Goal: Information Seeking & Learning: Learn about a topic

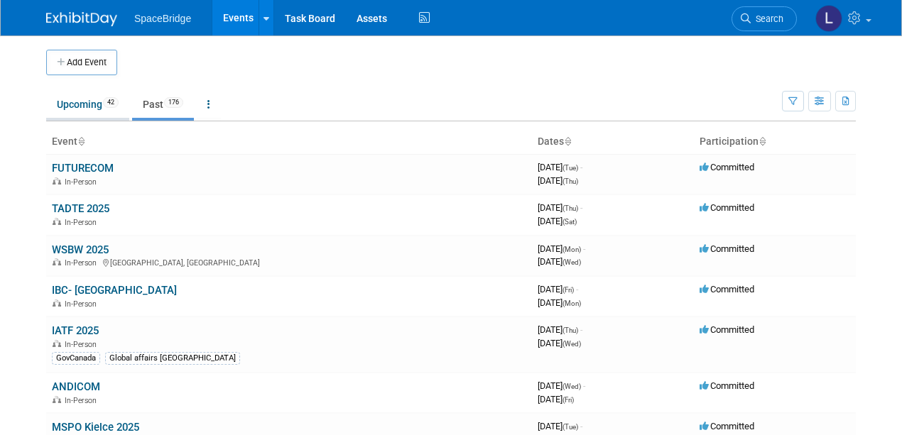
click at [69, 103] on link "Upcoming 42" at bounding box center [87, 104] width 83 height 27
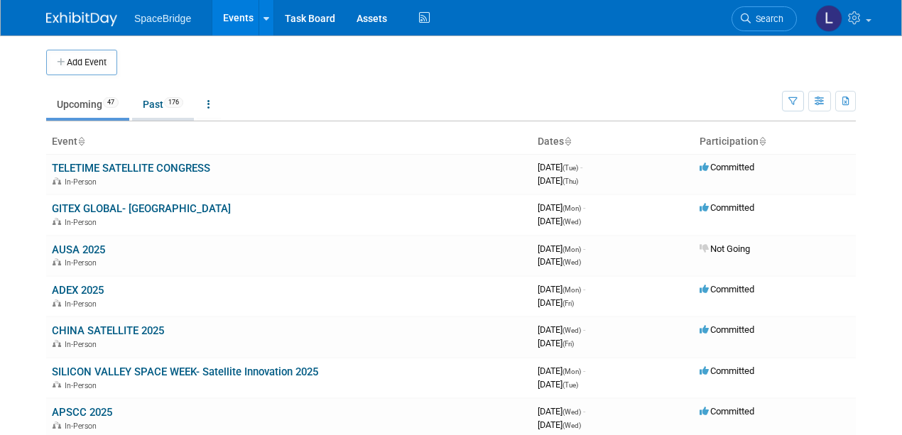
click at [146, 102] on link "Past 176" at bounding box center [163, 104] width 62 height 27
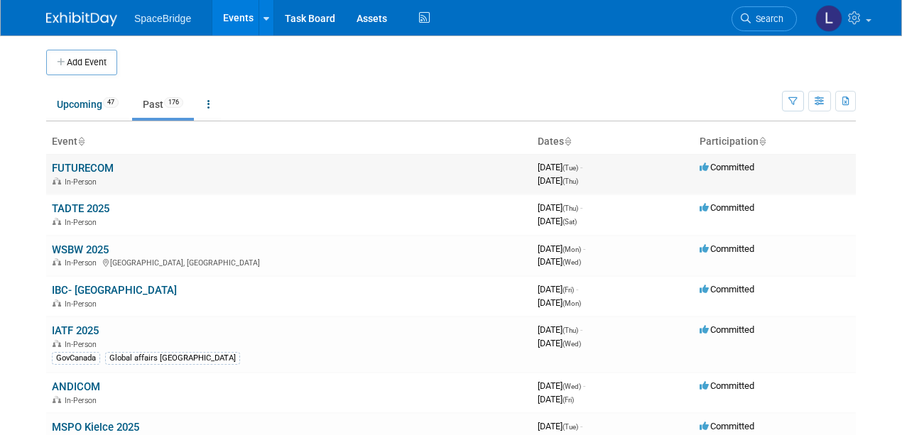
click at [80, 166] on link "FUTURECOM" at bounding box center [83, 168] width 62 height 13
click at [867, 19] on span at bounding box center [869, 20] width 6 height 3
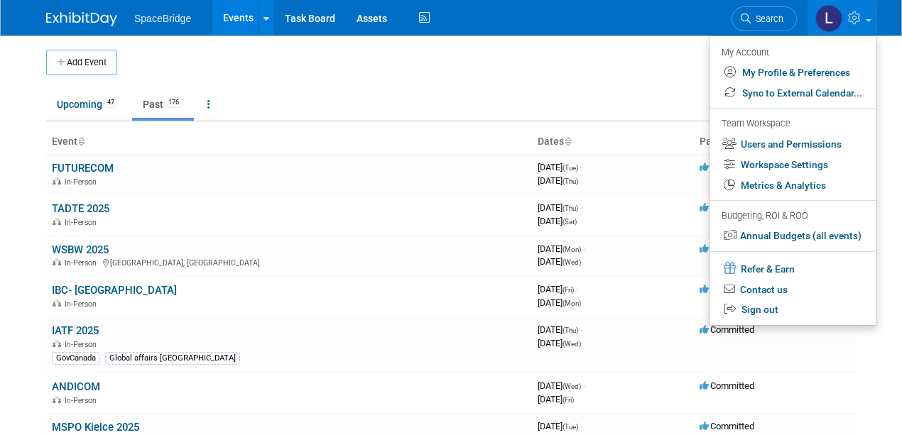
click at [827, 23] on img at bounding box center [828, 18] width 27 height 27
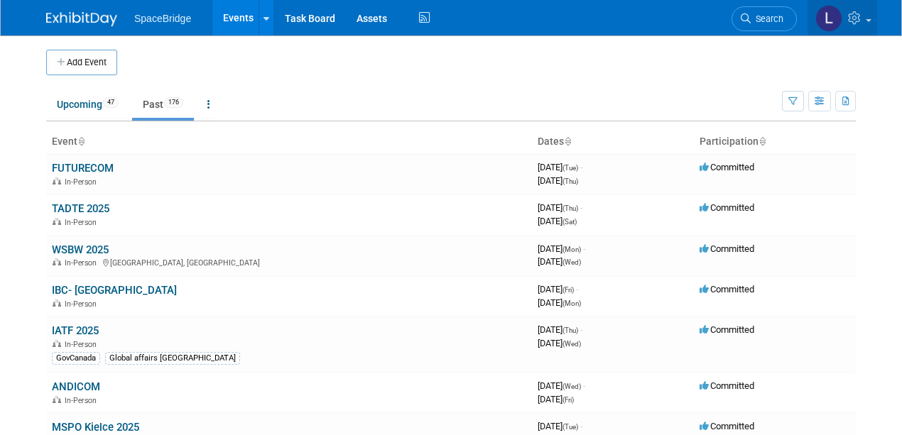
click at [825, 17] on img at bounding box center [828, 18] width 27 height 27
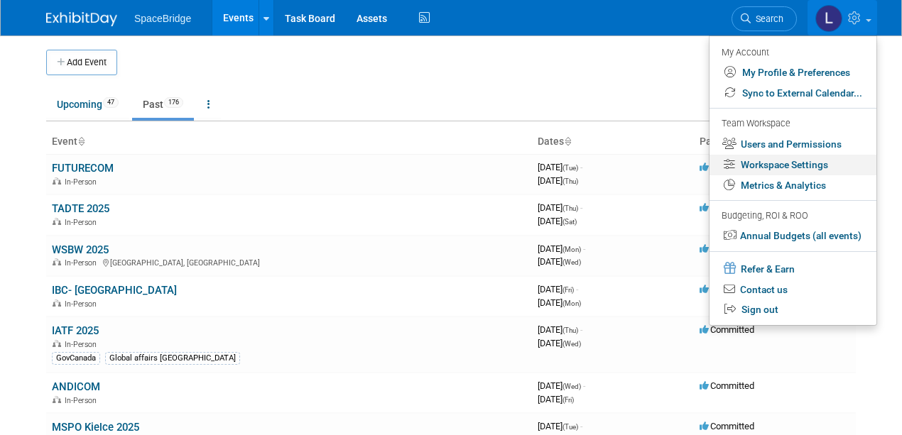
click at [780, 163] on link "Workspace Settings" at bounding box center [792, 165] width 167 height 21
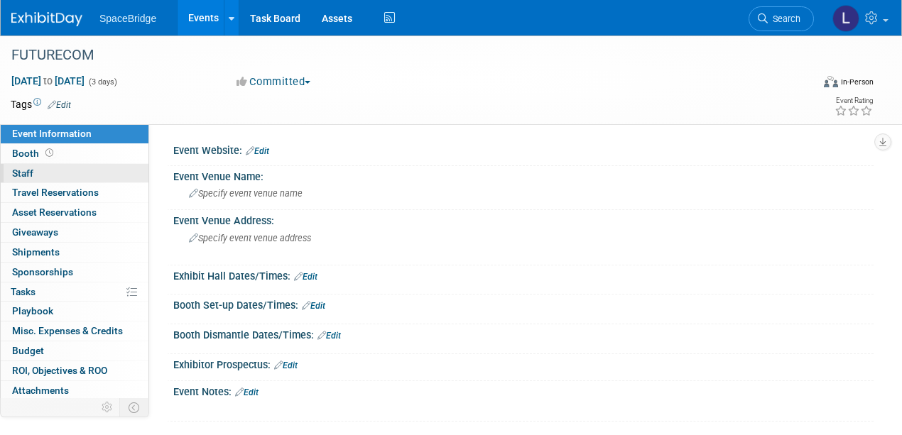
click at [20, 173] on span "Staff 0" at bounding box center [22, 173] width 21 height 11
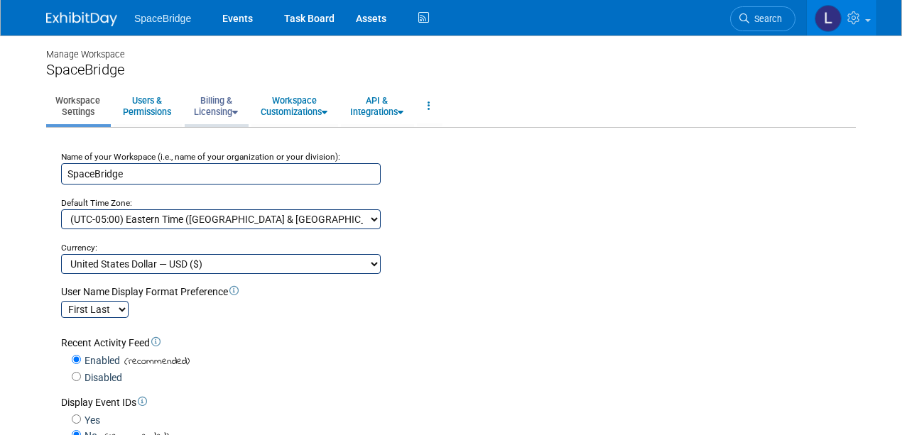
click at [212, 103] on link "Billing & Licensing" at bounding box center [216, 106] width 62 height 35
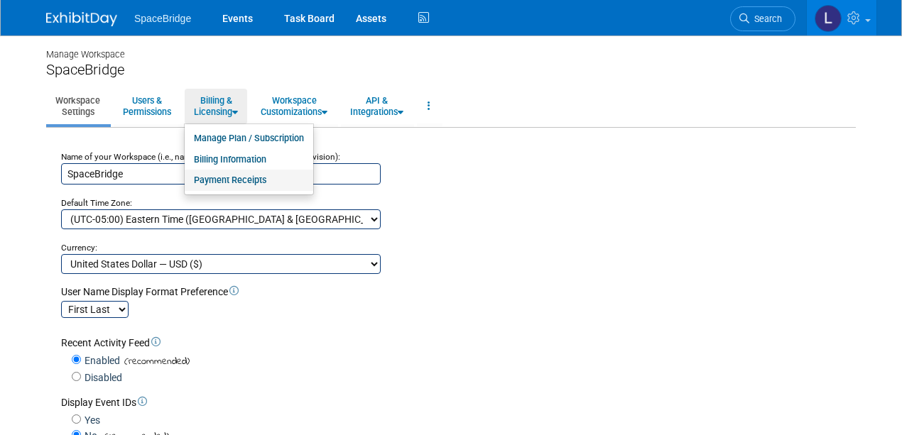
click at [222, 179] on link "Payment Receipts" at bounding box center [249, 180] width 129 height 21
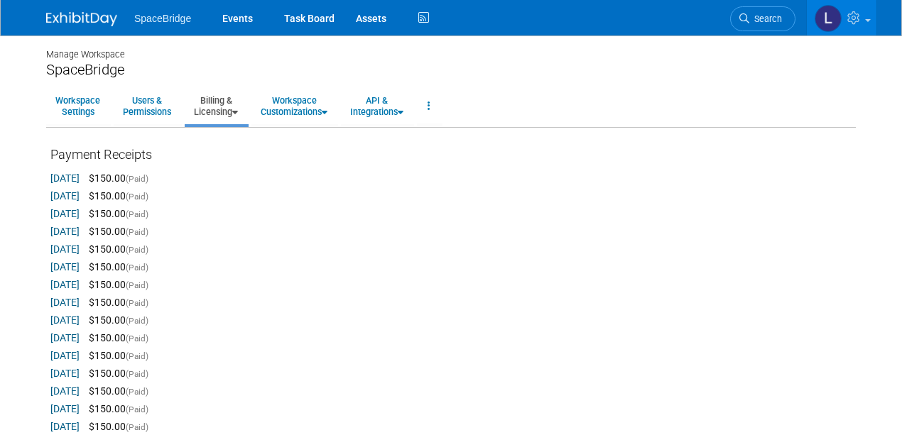
click at [77, 175] on link "[DATE]" at bounding box center [64, 178] width 29 height 11
click at [234, 16] on link "Events" at bounding box center [238, 18] width 52 height 36
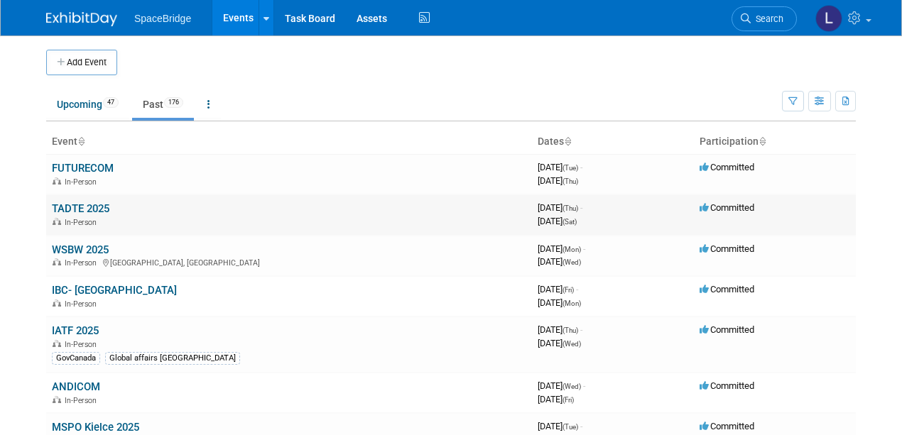
click at [67, 207] on link "TADTE 2025" at bounding box center [81, 208] width 58 height 13
click at [98, 203] on link "TADTE 2025" at bounding box center [81, 208] width 58 height 13
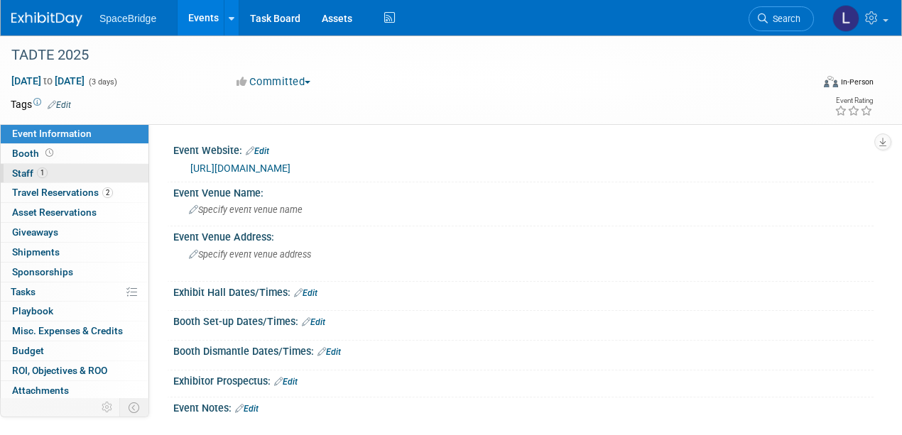
click at [24, 172] on span "Staff 1" at bounding box center [30, 173] width 36 height 11
click at [280, 165] on link "[URL][DOMAIN_NAME]" at bounding box center [240, 168] width 100 height 11
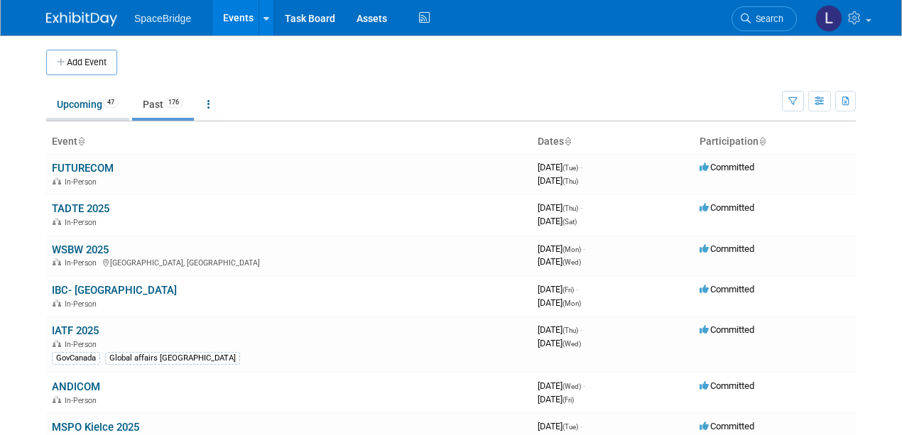
click at [80, 103] on link "Upcoming 47" at bounding box center [87, 104] width 83 height 27
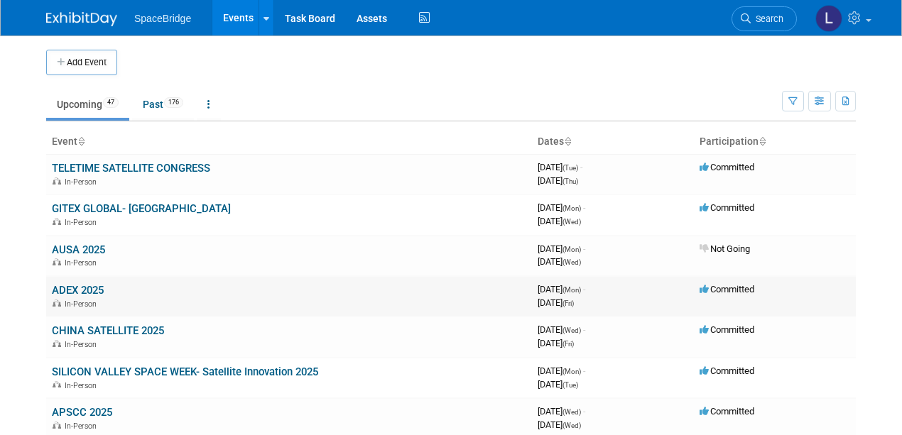
click at [84, 288] on link "ADEX 2025" at bounding box center [78, 290] width 52 height 13
click at [85, 166] on link "TELETIME SATELLITE CONGRESS" at bounding box center [131, 168] width 158 height 13
click at [99, 209] on link "GITEX GLOBAL- Dubai" at bounding box center [141, 208] width 179 height 13
click at [154, 102] on link "Past 176" at bounding box center [163, 104] width 62 height 27
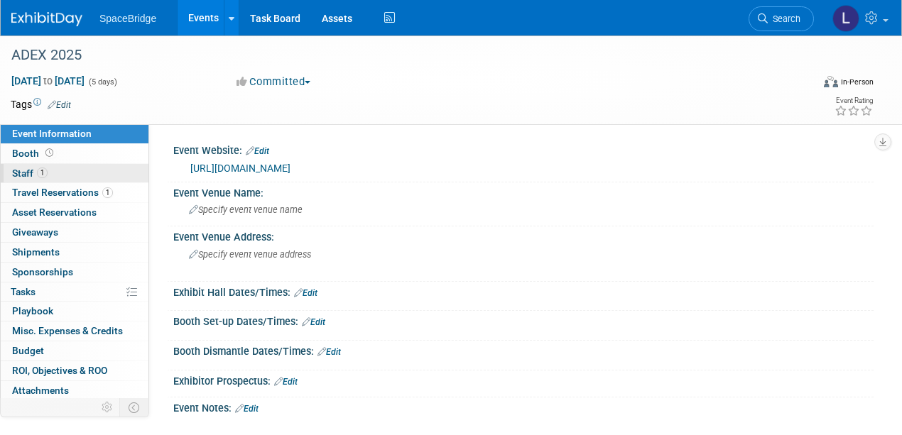
click at [25, 168] on span "Staff 1" at bounding box center [30, 173] width 36 height 11
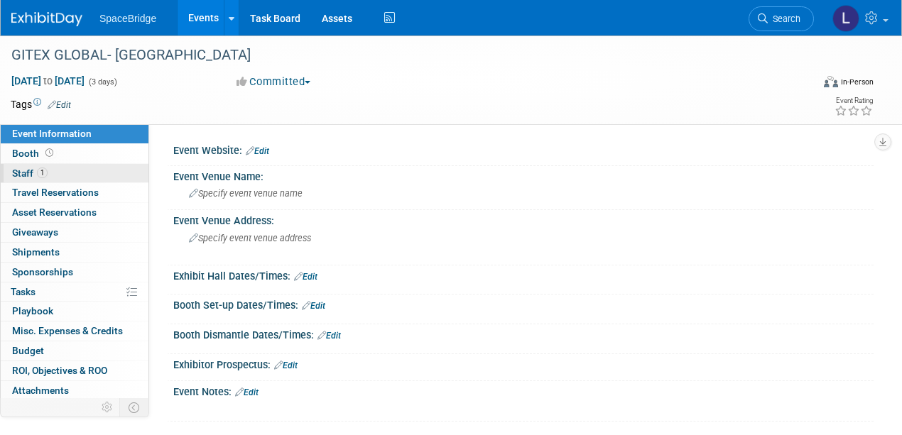
click at [21, 170] on span "Staff 1" at bounding box center [30, 173] width 36 height 11
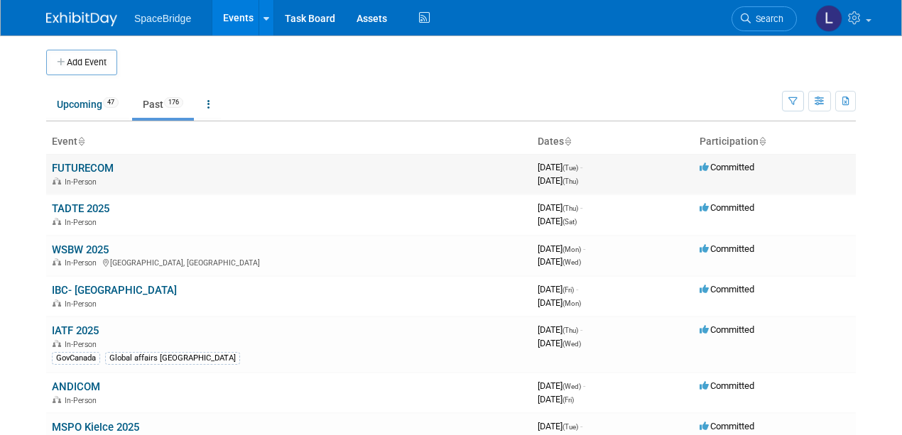
click at [96, 163] on link "FUTURECOM" at bounding box center [83, 168] width 62 height 13
click at [71, 205] on link "TADTE 2025" at bounding box center [81, 208] width 58 height 13
drag, startPoint x: 114, startPoint y: 209, endPoint x: 50, endPoint y: 206, distance: 64.0
click at [50, 206] on td "TADTE 2025 In-Person" at bounding box center [289, 215] width 486 height 40
copy link "TADTE 2025"
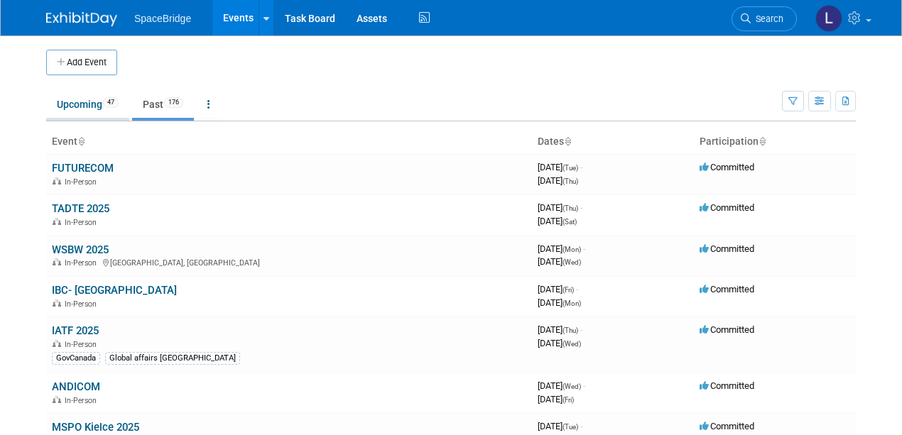
click at [85, 100] on link "Upcoming 47" at bounding box center [87, 104] width 83 height 27
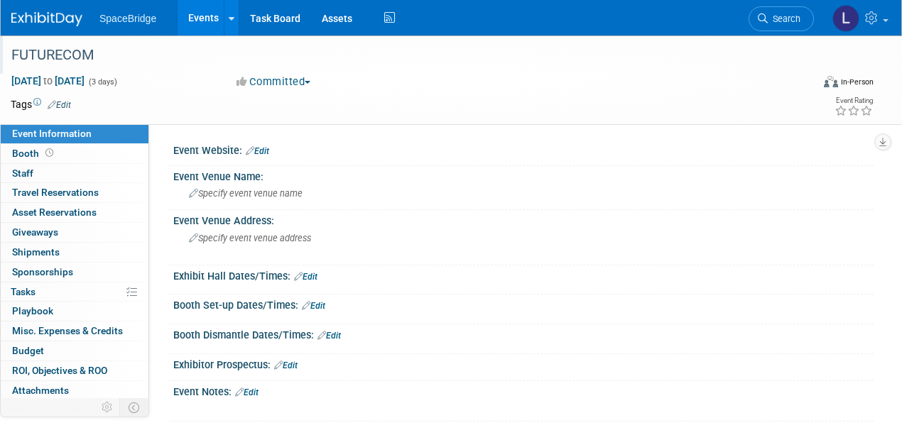
drag, startPoint x: 11, startPoint y: 55, endPoint x: 115, endPoint y: 54, distance: 103.7
click at [115, 54] on div "FUTURECOM" at bounding box center [402, 56] width 793 height 26
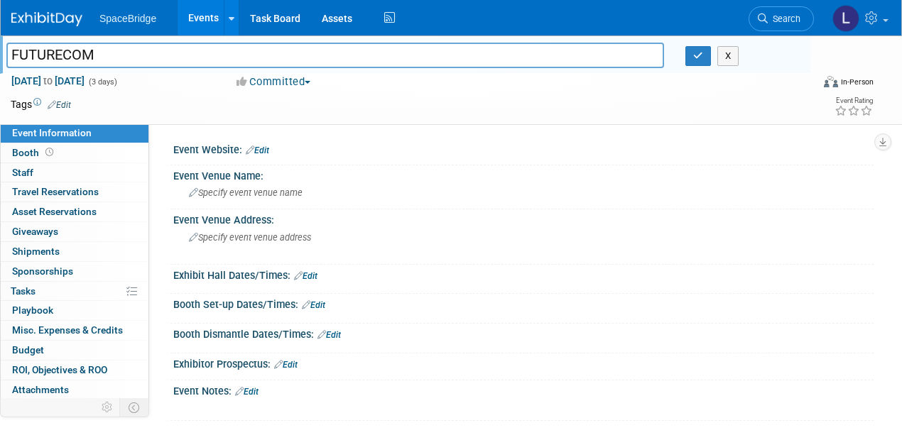
drag, startPoint x: 97, startPoint y: 55, endPoint x: 13, endPoint y: 55, distance: 83.8
click at [11, 55] on input "FUTURECOM" at bounding box center [335, 55] width 658 height 25
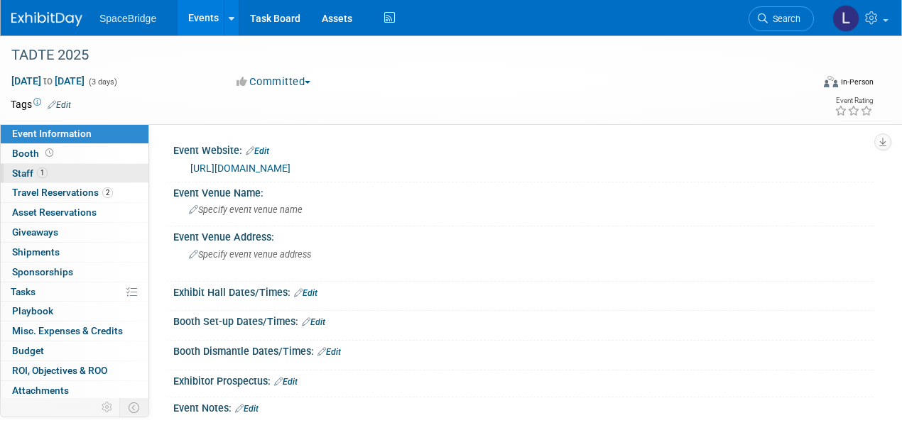
click at [27, 171] on span "Staff 1" at bounding box center [30, 173] width 36 height 11
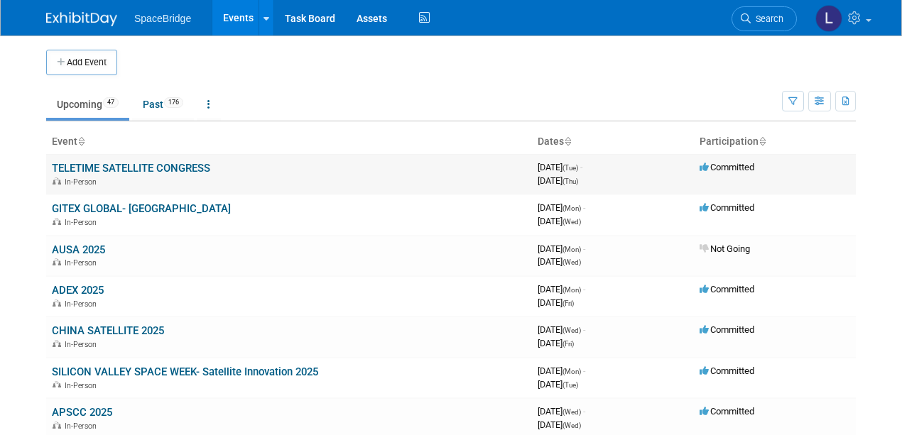
click at [105, 166] on link "TELETIME SATELLITE CONGRESS" at bounding box center [131, 168] width 158 height 13
click at [89, 165] on link "TELETIME SATELLITE CONGRESS" at bounding box center [131, 168] width 158 height 13
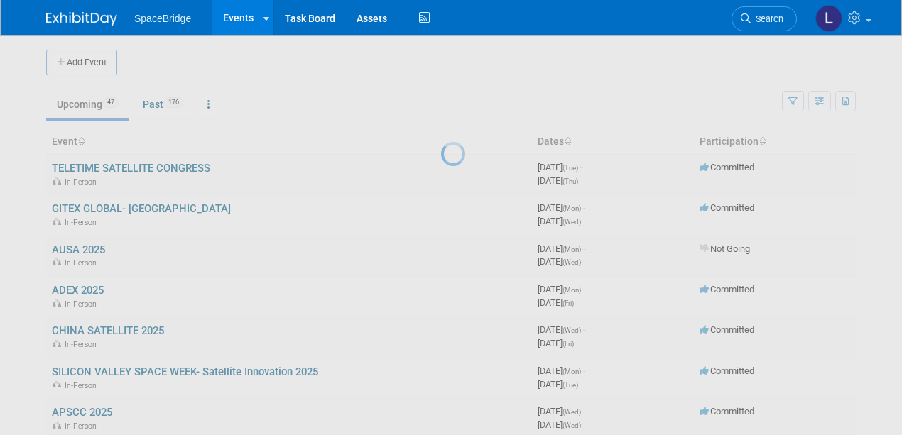
click at [441, 165] on div at bounding box center [451, 217] width 20 height 435
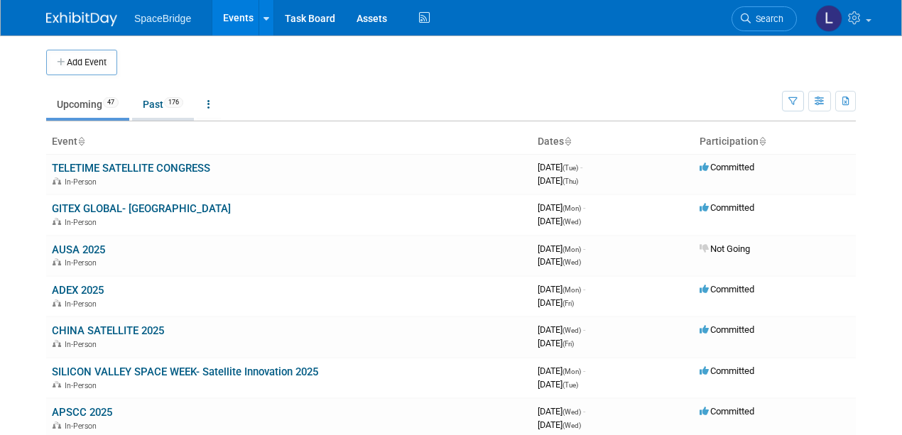
click at [150, 102] on link "Past 176" at bounding box center [163, 104] width 62 height 27
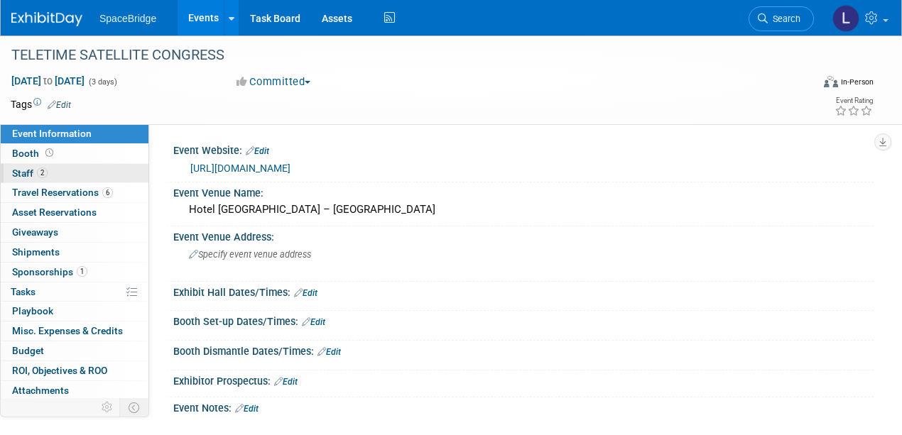
click at [23, 170] on span "Staff 2" at bounding box center [30, 173] width 36 height 11
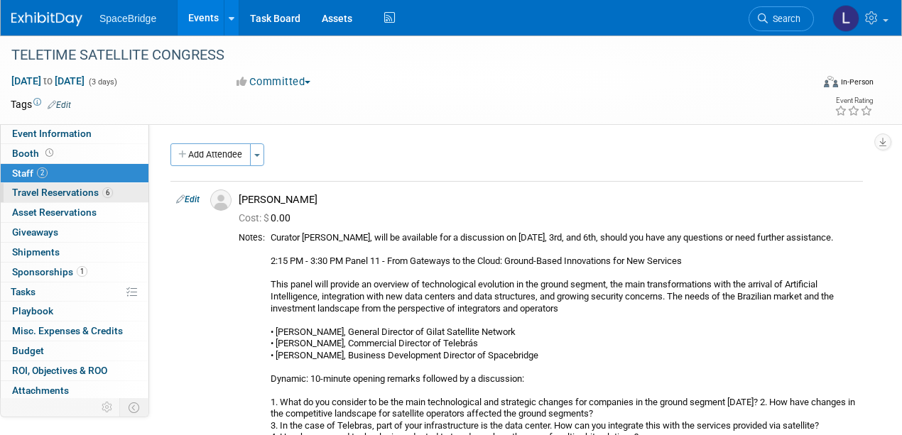
click at [55, 192] on span "Travel Reservations 6" at bounding box center [62, 192] width 101 height 11
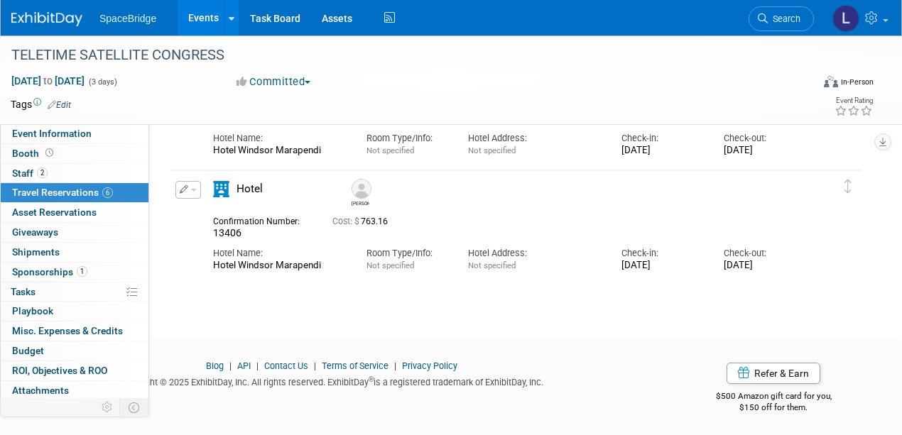
scroll to position [969, 0]
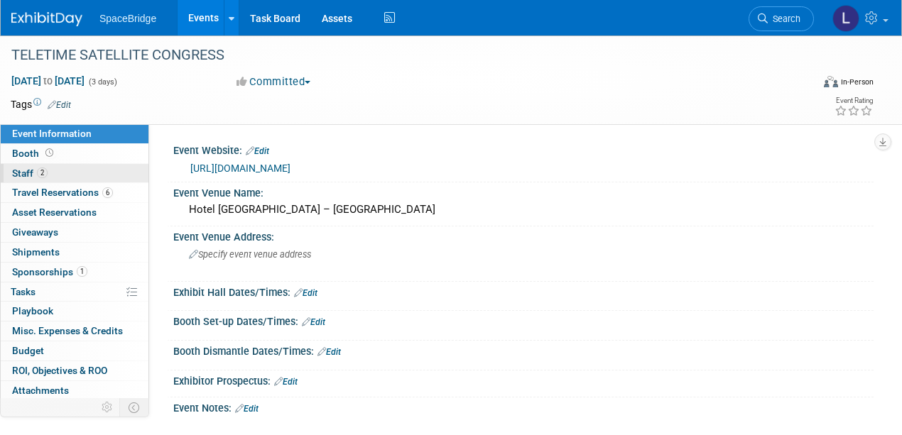
click at [16, 172] on span "Staff 2" at bounding box center [30, 173] width 36 height 11
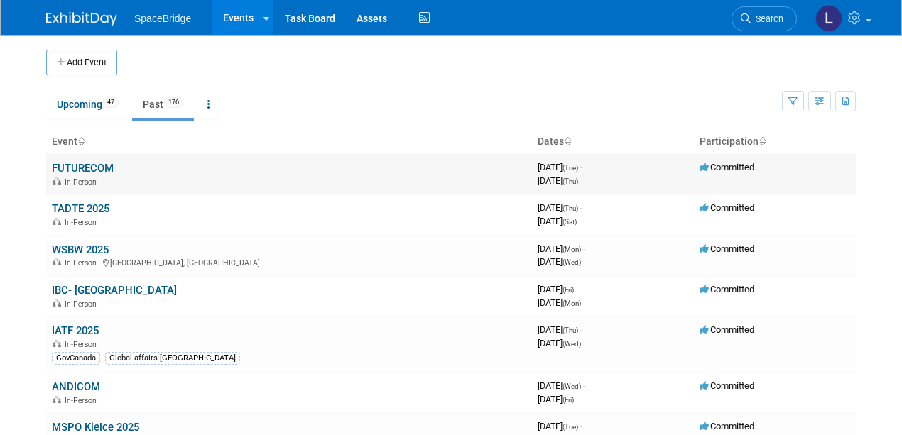
click at [82, 165] on link "FUTURECOM" at bounding box center [83, 168] width 62 height 13
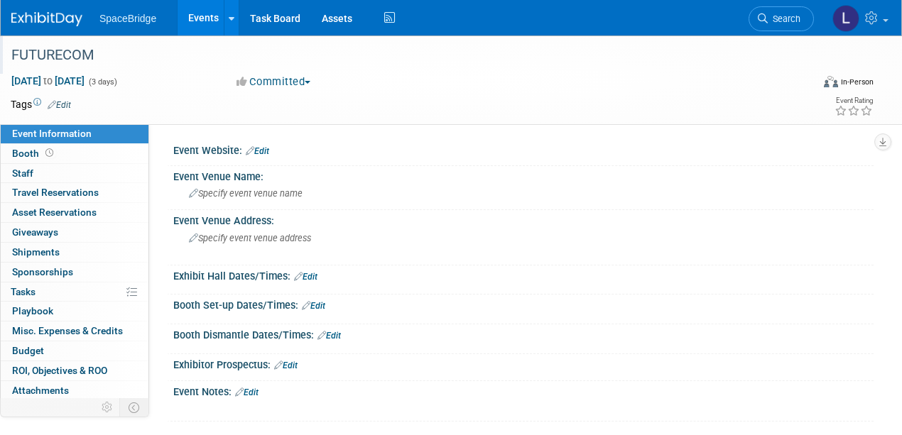
drag, startPoint x: 95, startPoint y: 55, endPoint x: 7, endPoint y: 56, distance: 88.1
click at [7, 56] on div "FUTURECOM" at bounding box center [402, 56] width 793 height 26
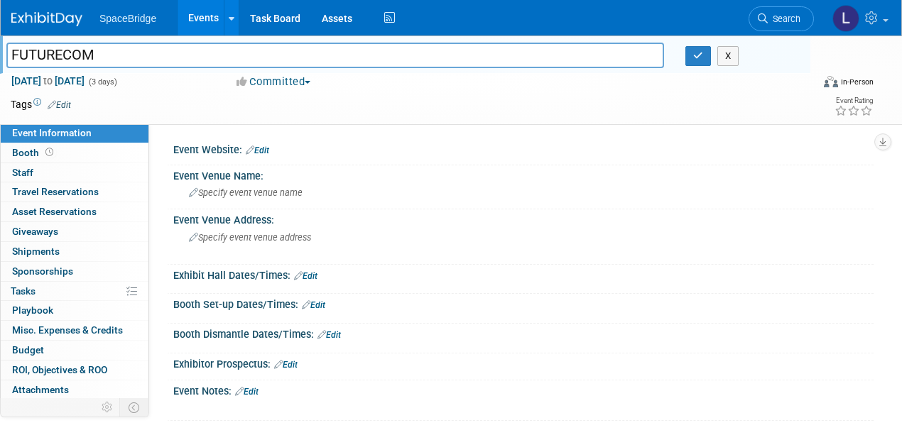
drag, startPoint x: 97, startPoint y: 54, endPoint x: 10, endPoint y: 54, distance: 86.6
click at [10, 54] on input "FUTURECOM" at bounding box center [335, 55] width 658 height 25
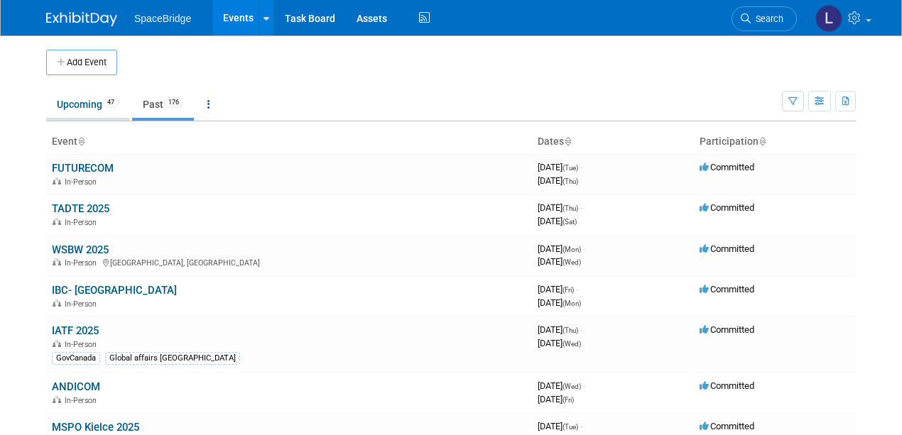
click at [70, 102] on link "Upcoming 47" at bounding box center [87, 104] width 83 height 27
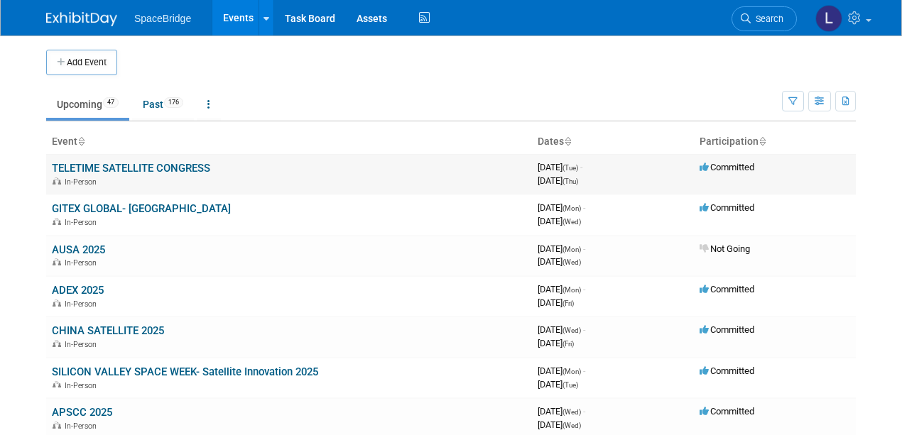
click at [118, 165] on link "TELETIME SATELLITE CONGRESS" at bounding box center [131, 168] width 158 height 13
click at [108, 165] on link "TELETIME SATELLITE CONGRESS" at bounding box center [131, 168] width 158 height 13
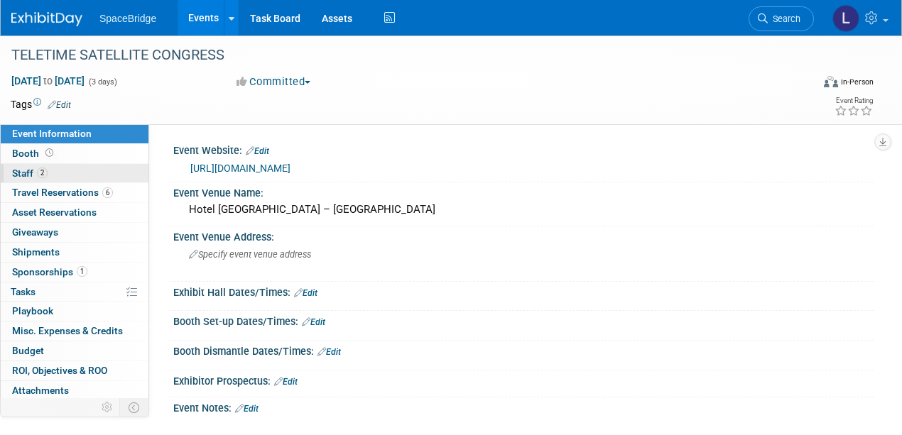
click at [28, 170] on span "Staff 2" at bounding box center [30, 173] width 36 height 11
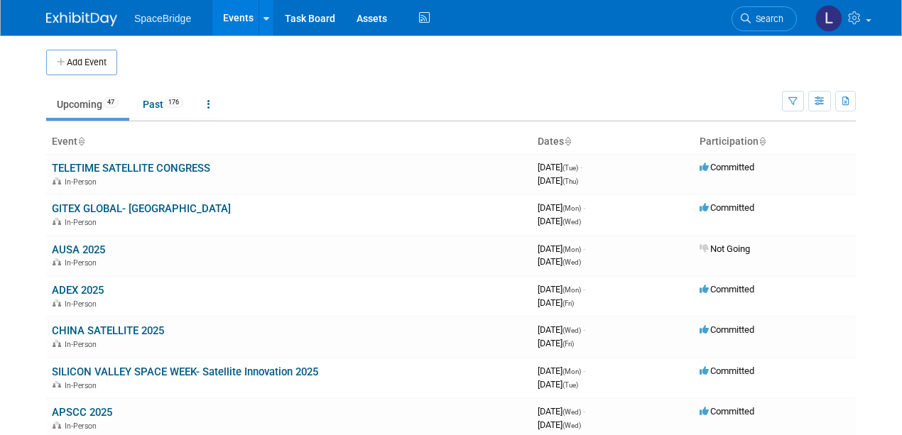
click at [75, 104] on link "Upcoming 47" at bounding box center [87, 104] width 83 height 27
click at [153, 102] on link "Past 176" at bounding box center [163, 104] width 62 height 27
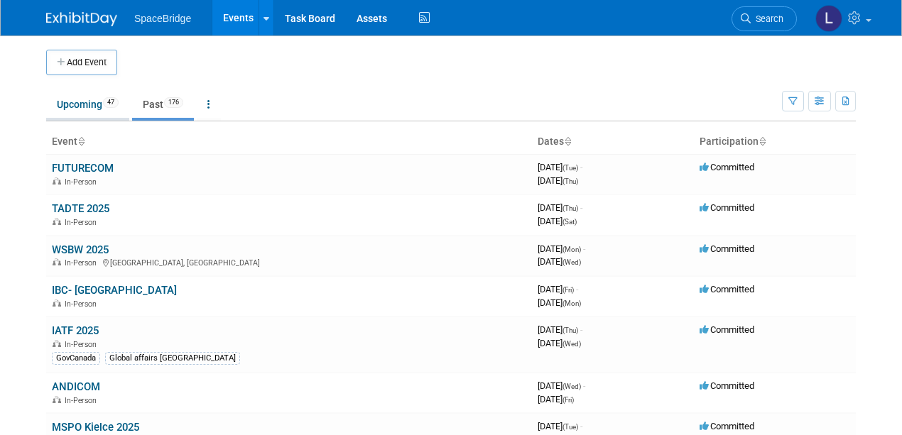
click at [85, 102] on link "Upcoming 47" at bounding box center [87, 104] width 83 height 27
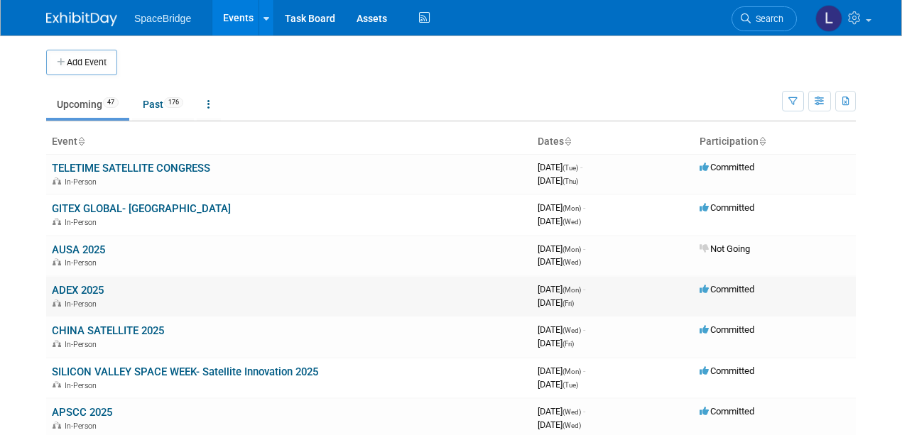
click at [72, 288] on link "ADEX 2025" at bounding box center [78, 290] width 52 height 13
click at [113, 165] on link "TELETIME SATELLITE CONGRESS" at bounding box center [131, 168] width 158 height 13
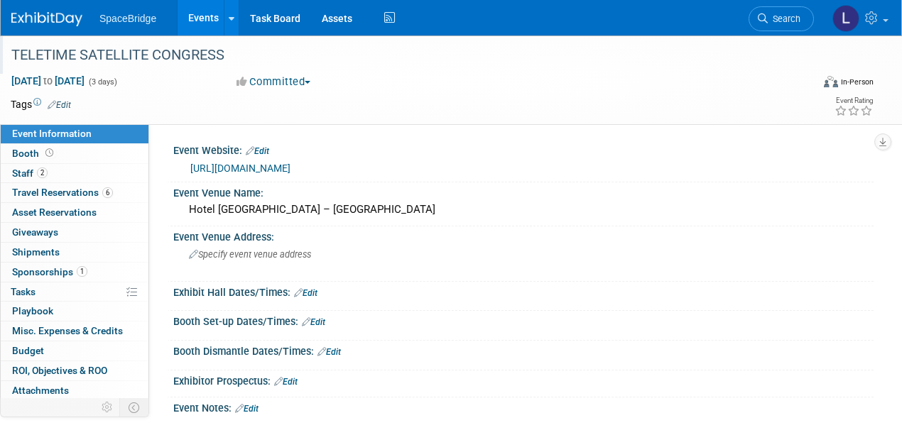
click at [82, 67] on div "TELETIME SATELLITE CONGRESS" at bounding box center [402, 56] width 793 height 26
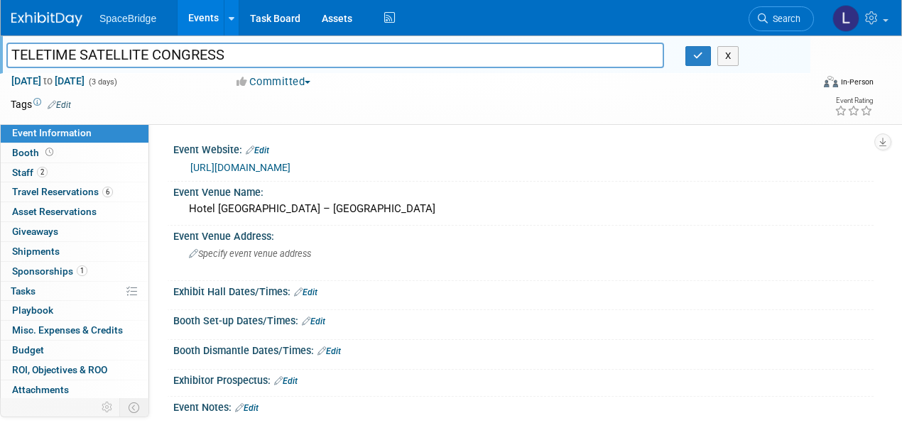
drag, startPoint x: 76, startPoint y: 55, endPoint x: 10, endPoint y: 51, distance: 66.1
click at [10, 51] on input "TELETIME SATELLITE CONGRESS" at bounding box center [335, 55] width 658 height 25
click at [18, 168] on span "Staff 2" at bounding box center [30, 172] width 36 height 11
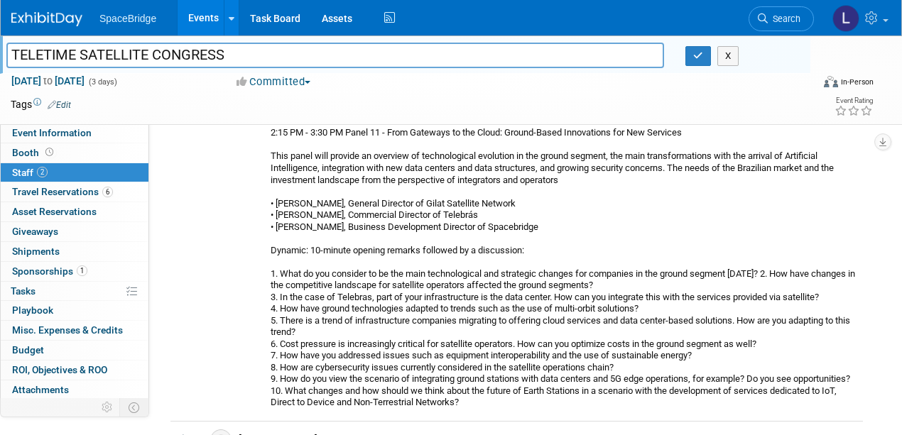
scroll to position [94, 0]
